Goal: Obtain resource: Download file/media

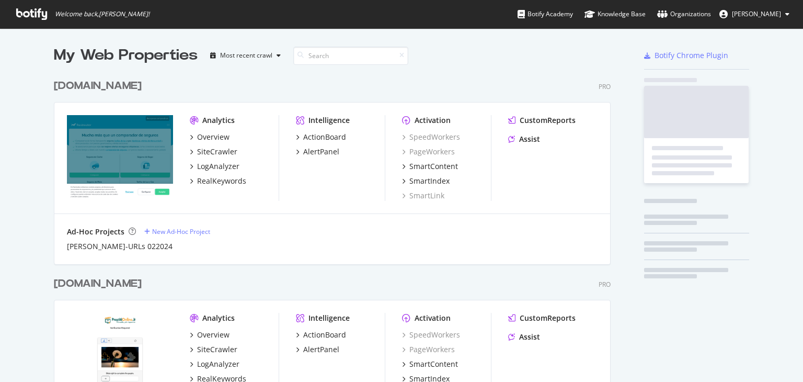
scroll to position [1047, 557]
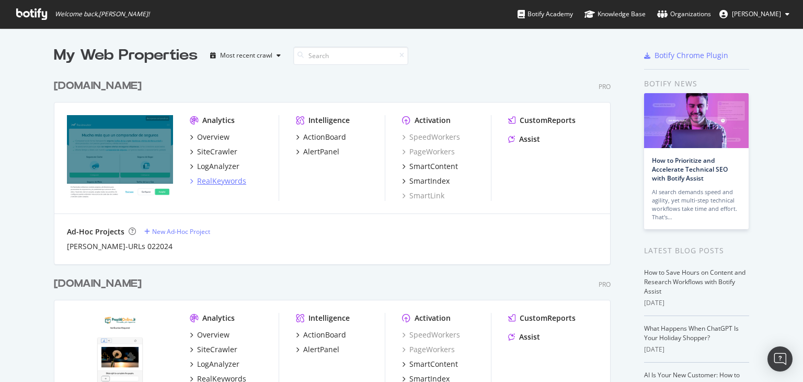
click at [220, 179] on div "RealKeywords" at bounding box center [221, 181] width 49 height 10
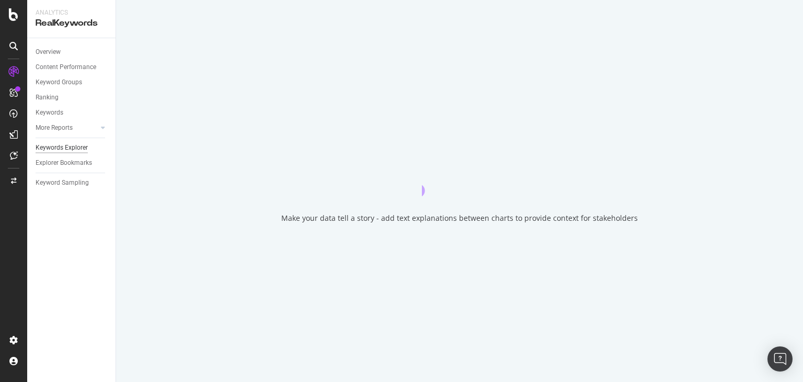
click at [80, 145] on div "Keywords Explorer" at bounding box center [62, 147] width 52 height 11
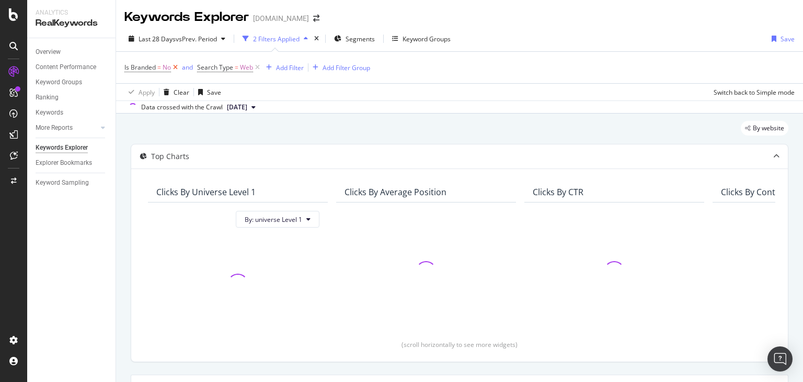
click at [174, 69] on icon at bounding box center [175, 67] width 9 height 10
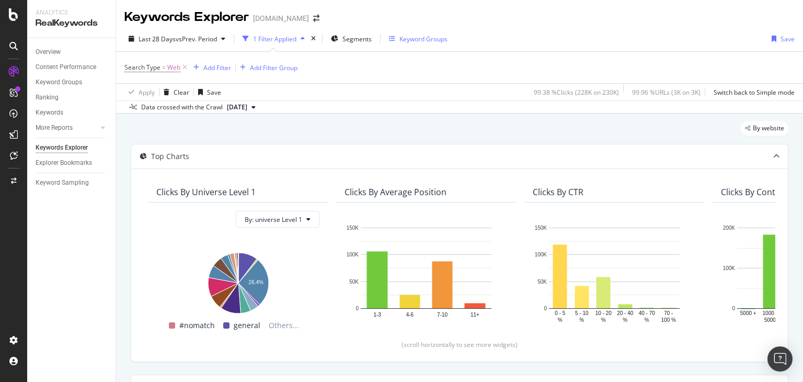
click at [428, 44] on div "Keyword Groups" at bounding box center [418, 39] width 59 height 16
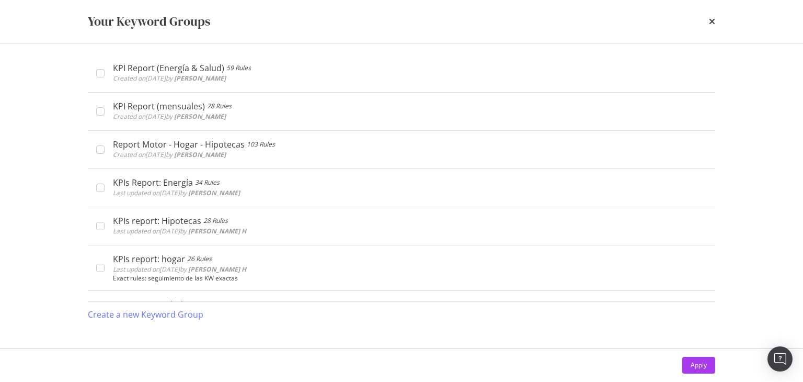
scroll to position [316, 0]
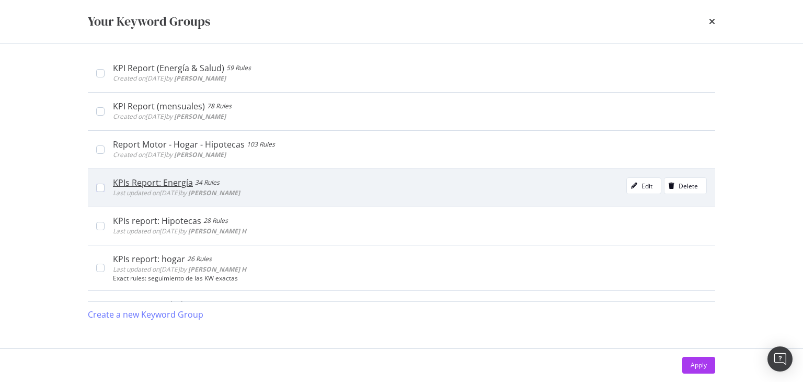
click at [107, 187] on div "KPIs Report: Energía 34 Rules Last updated on [DATE] by [PERSON_NAME]" at bounding box center [406, 187] width 602 height 21
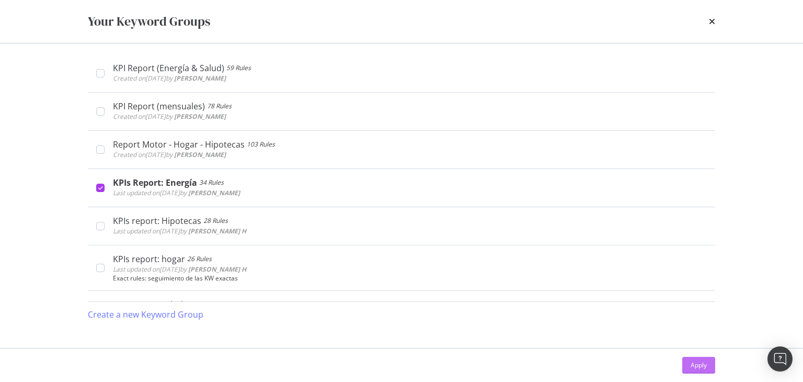
click at [697, 357] on div "Apply" at bounding box center [699, 365] width 16 height 16
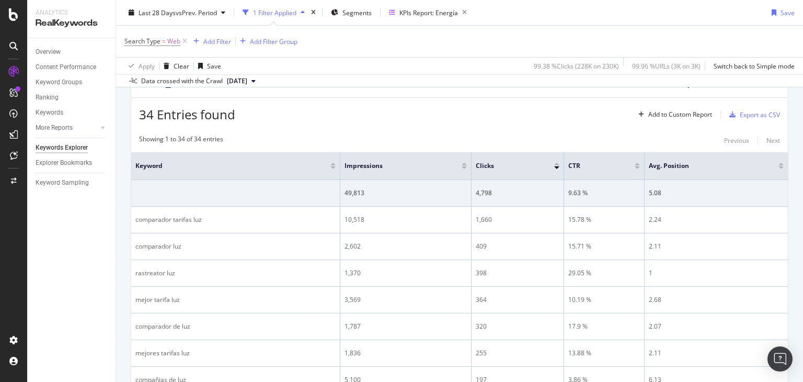
scroll to position [301, 0]
click at [763, 112] on div "Export as CSV" at bounding box center [760, 115] width 40 height 9
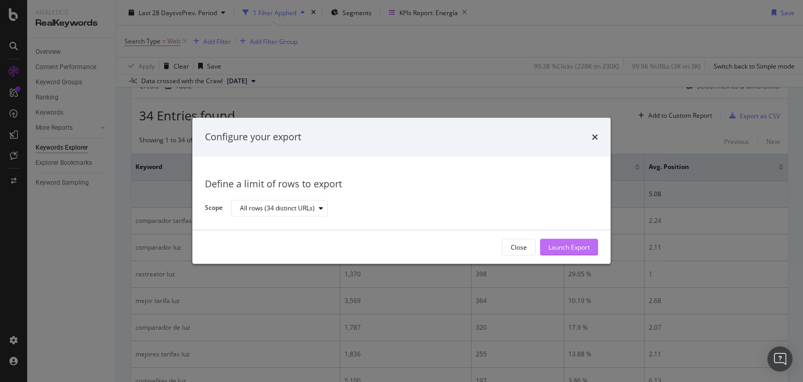
click at [556, 243] on div "Launch Export" at bounding box center [569, 247] width 41 height 9
